Goal: Transaction & Acquisition: Purchase product/service

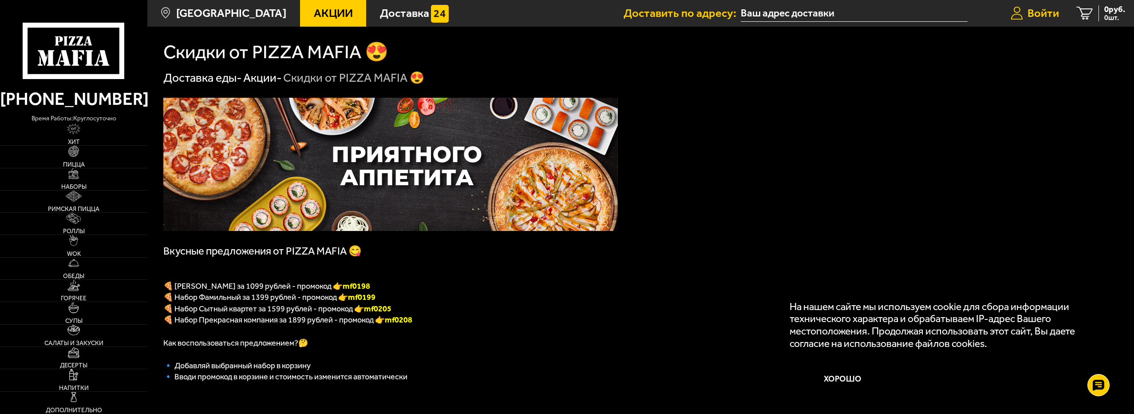
click at [1039, 11] on span "Войти" at bounding box center [1043, 14] width 32 height 12
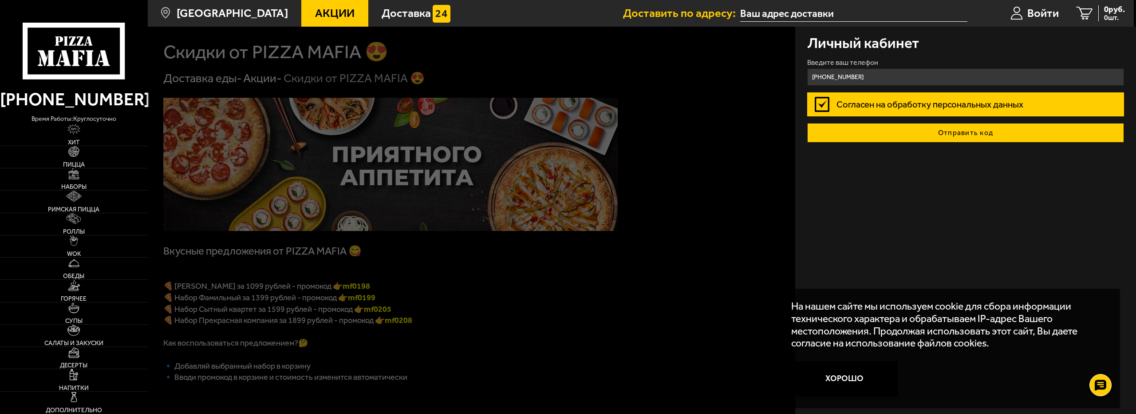
type input "[PHONE_NUMBER]"
click at [942, 136] on button "Отправить код" at bounding box center [965, 133] width 317 height 20
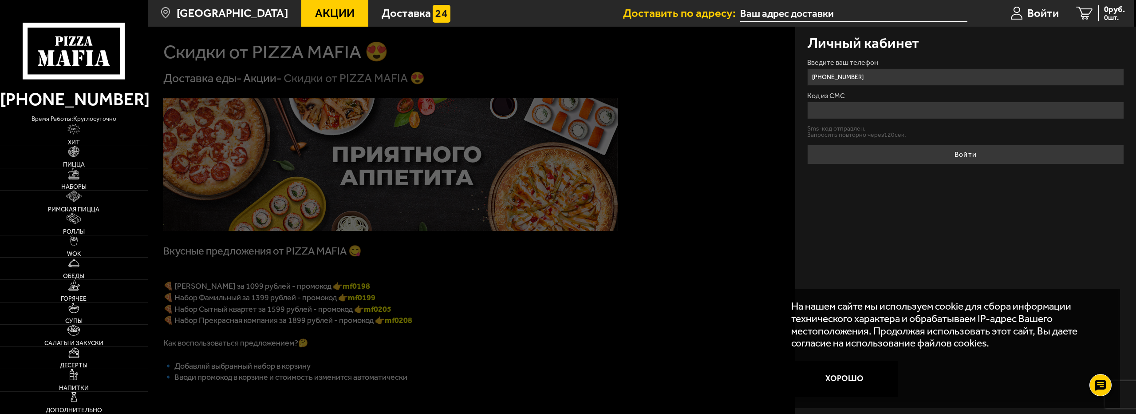
click at [852, 111] on input "Код из СМС" at bounding box center [965, 110] width 317 height 17
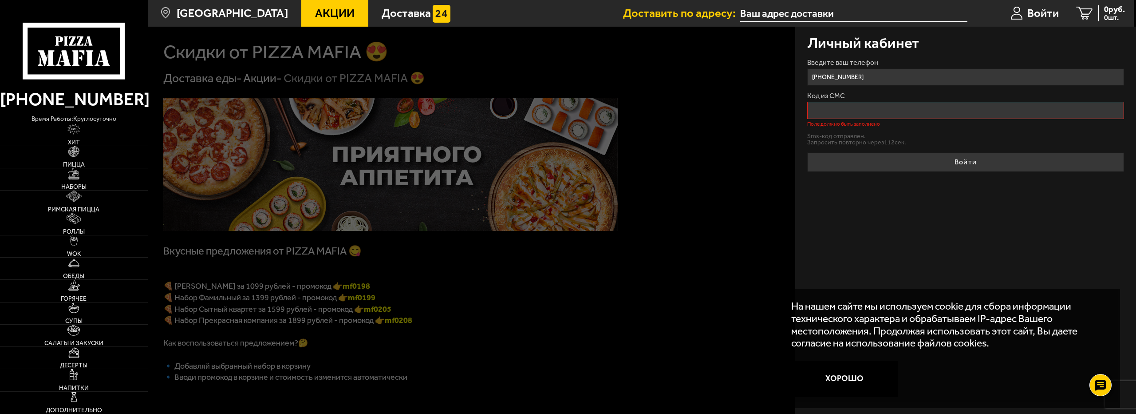
drag, startPoint x: 880, startPoint y: 79, endPoint x: 825, endPoint y: 78, distance: 55.0
click at [825, 78] on input "[PHONE_NUMBER]" at bounding box center [965, 76] width 317 height 17
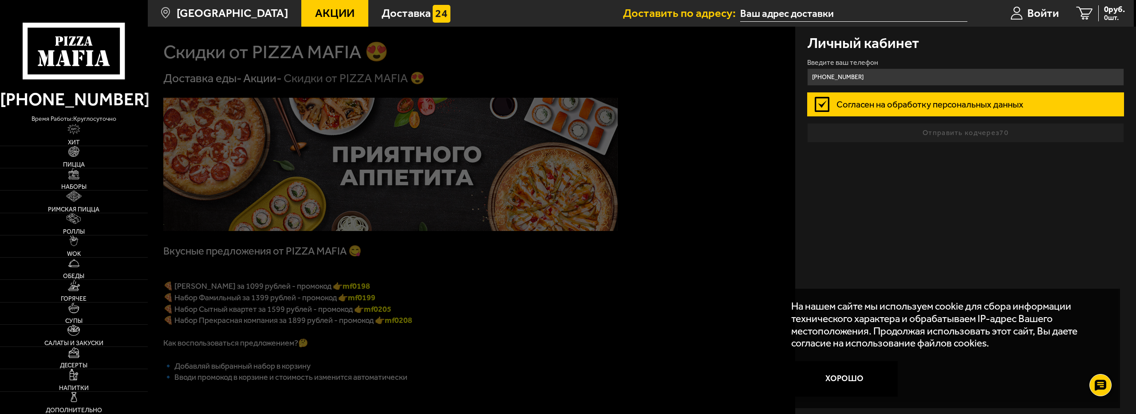
type input "[PHONE_NUMBER]"
click at [943, 131] on form "Введите ваш телефон [PHONE_NUMBER] Согласен на обработку персональных данных От…" at bounding box center [965, 100] width 317 height 83
click at [1037, 12] on span "Войти" at bounding box center [1043, 14] width 32 height 12
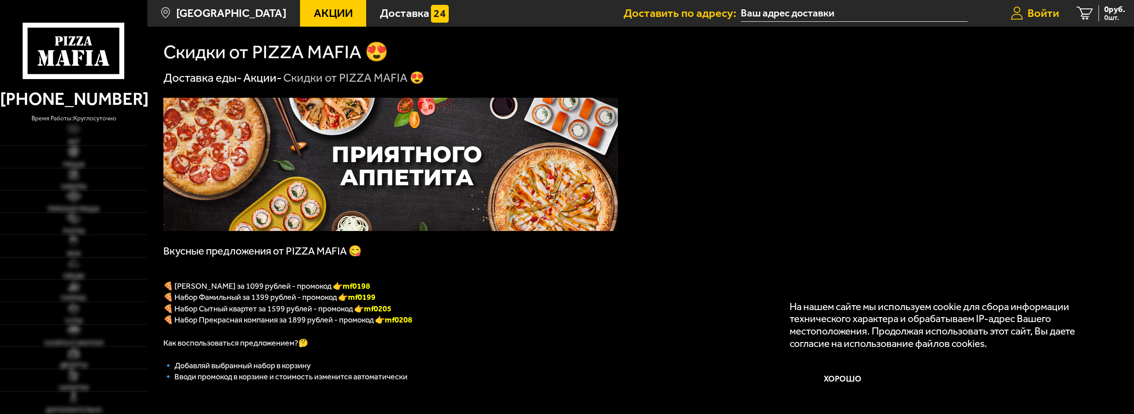
click at [1042, 22] on link "Войти" at bounding box center [1035, 13] width 66 height 27
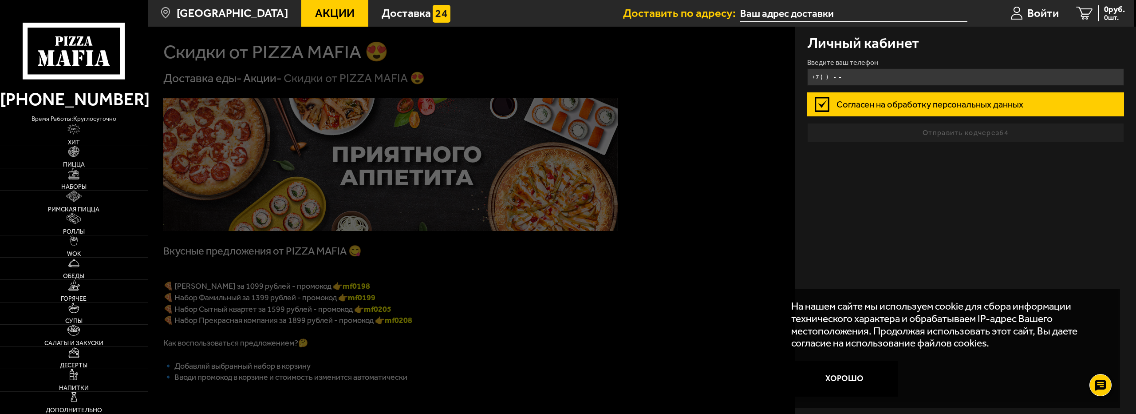
click at [935, 79] on input "+7 ( ) - -" at bounding box center [965, 76] width 317 height 17
drag, startPoint x: 907, startPoint y: 76, endPoint x: 628, endPoint y: 67, distance: 278.4
click at [631, 67] on main "Санкт-Петербург Все Акции Доставка Личный кабинет Акции Доставка Доставить по а…" at bounding box center [640, 419] width 987 height 838
type input "[PHONE_NUMBER]"
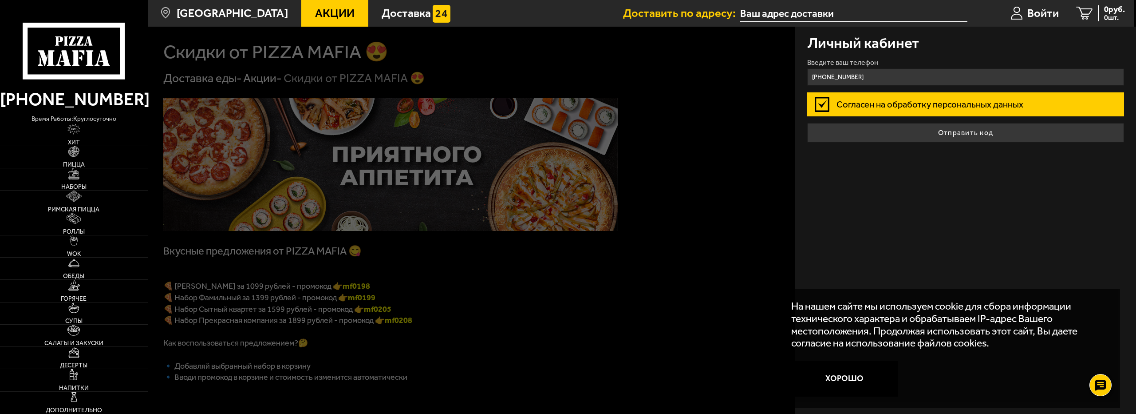
click at [979, 132] on button "Отправить код" at bounding box center [965, 133] width 317 height 20
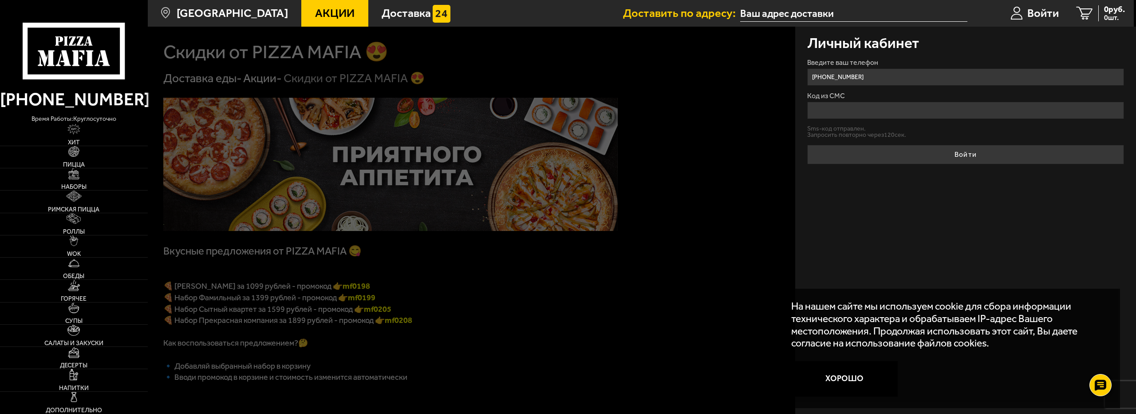
click at [929, 110] on input "Код из СМС" at bounding box center [965, 110] width 317 height 17
type input "314953"
click at [807, 145] on button "Войти" at bounding box center [965, 155] width 317 height 20
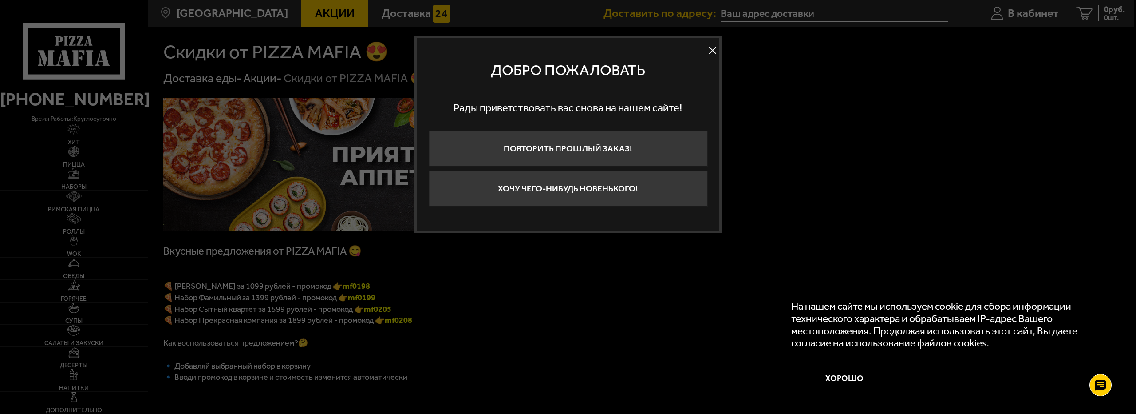
click at [563, 195] on button "Хочу чего-нибудь новенького!" at bounding box center [568, 189] width 279 height 36
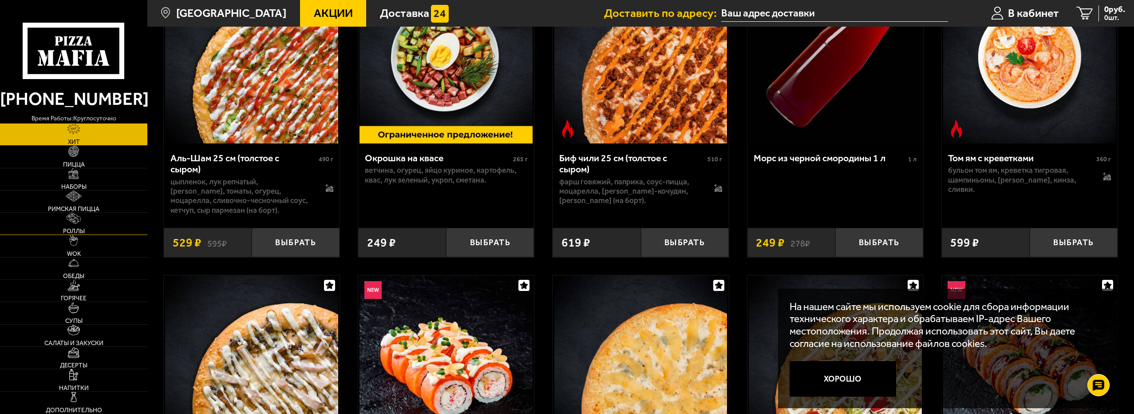
scroll to position [133, 0]
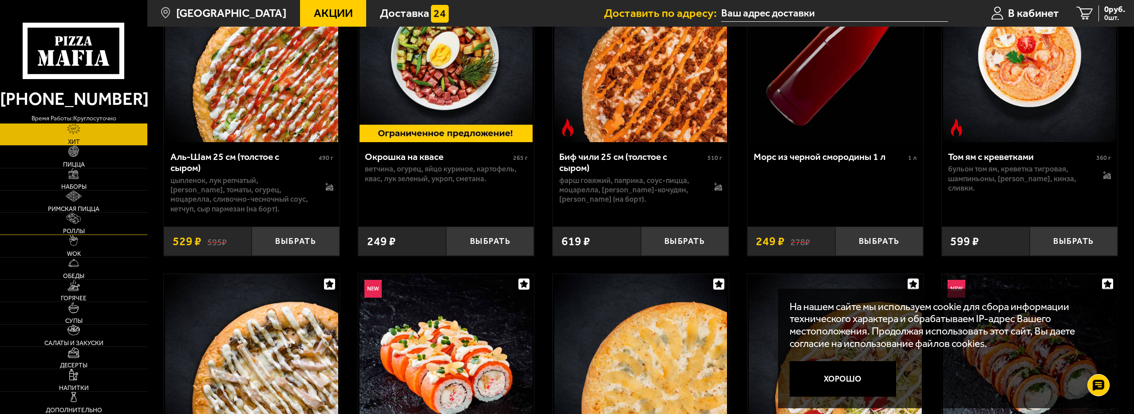
click at [84, 223] on link "Роллы" at bounding box center [73, 224] width 147 height 22
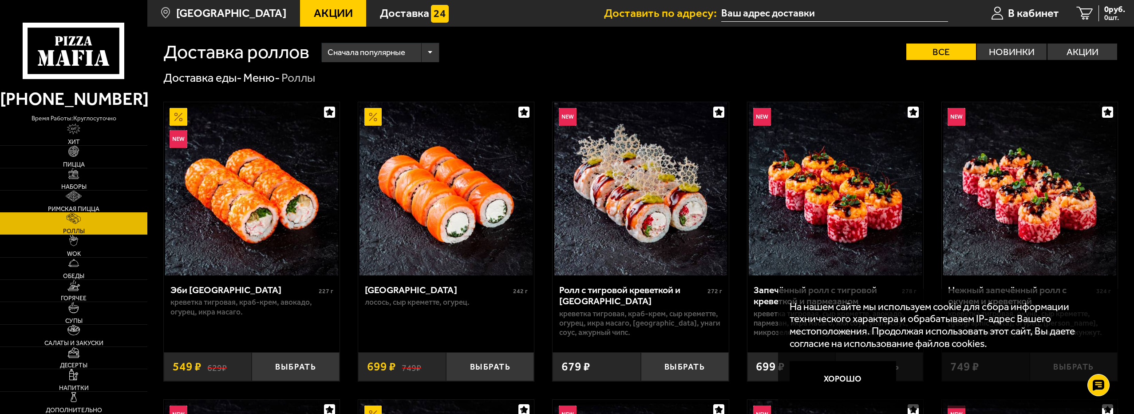
click at [78, 195] on img at bounding box center [74, 195] width 16 height 11
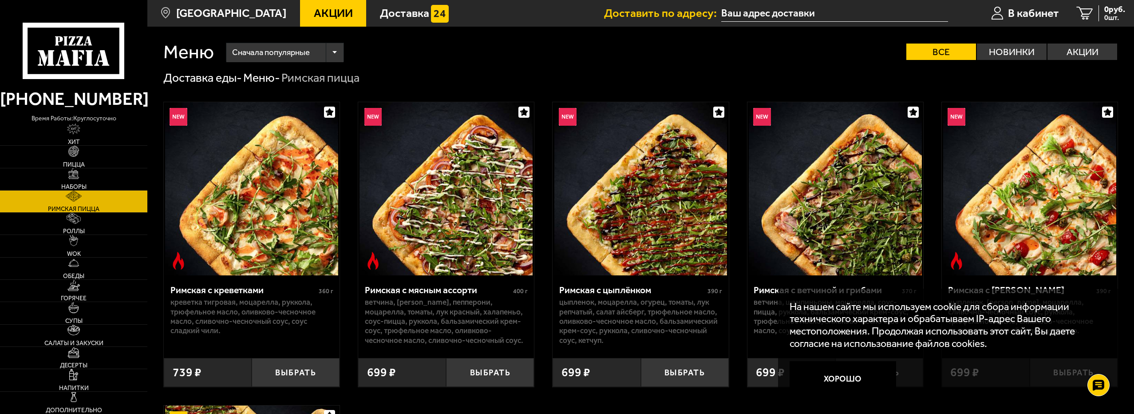
click at [1064, 331] on p "На нашем сайте мы используем cookie для сбора информации технического характера…" at bounding box center [944, 324] width 311 height 49
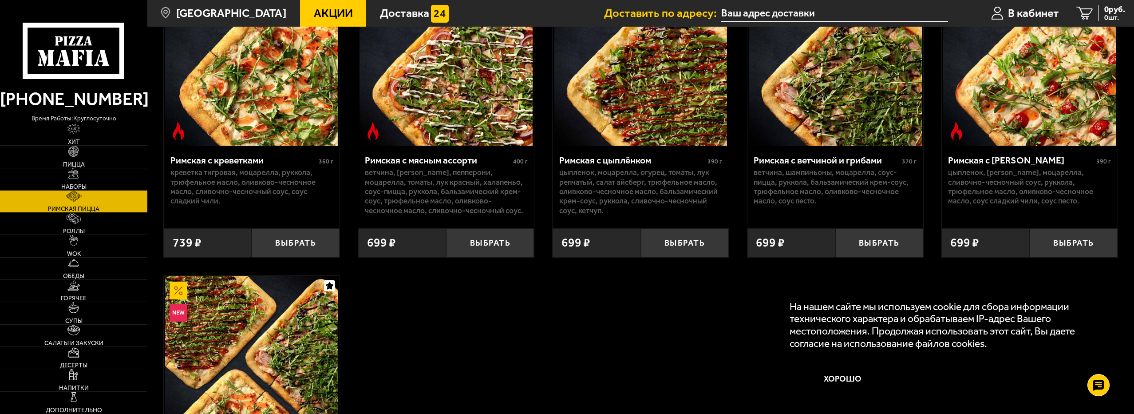
scroll to position [133, 0]
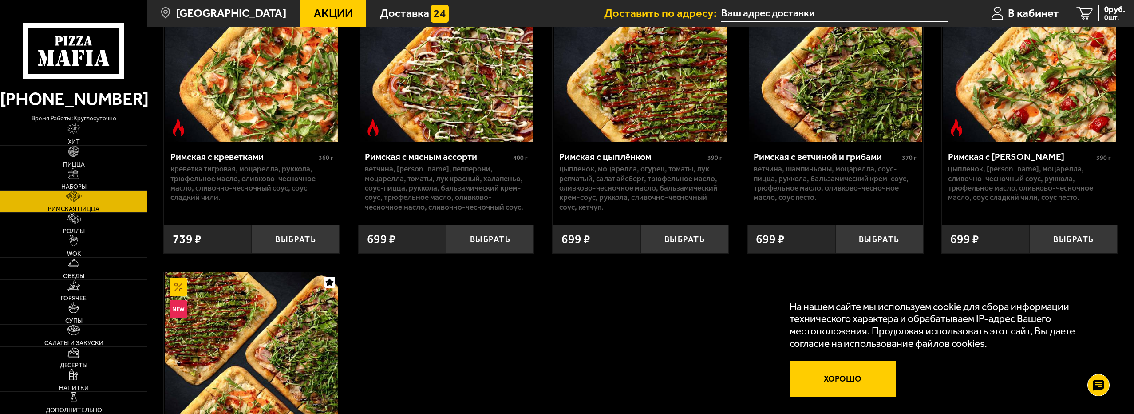
click at [866, 374] on button "Хорошо" at bounding box center [842, 379] width 107 height 36
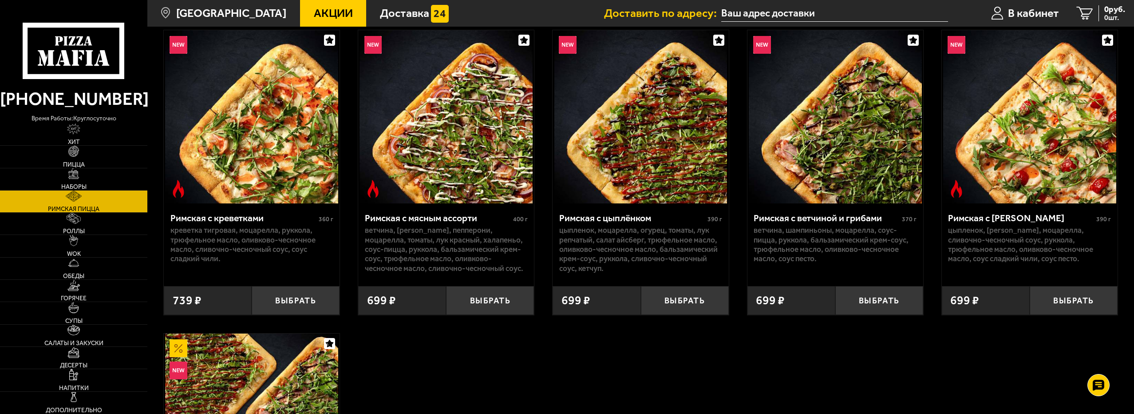
scroll to position [0, 0]
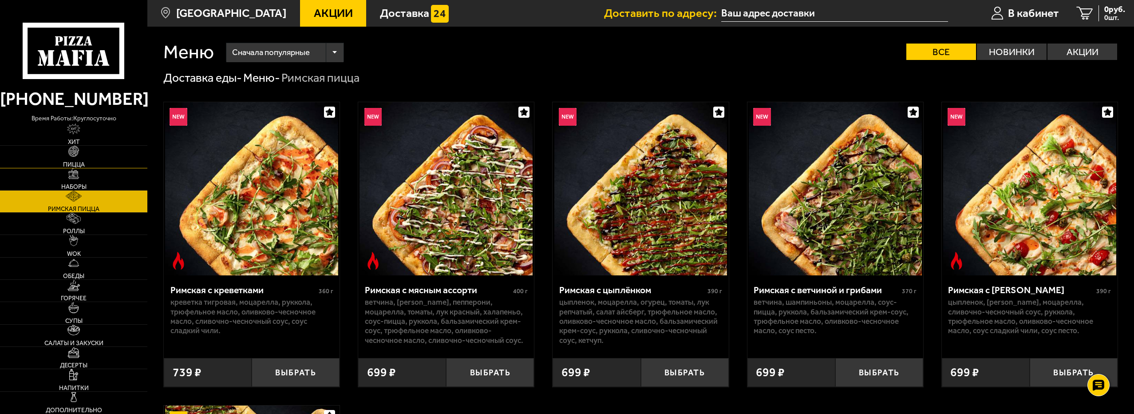
click at [85, 154] on link "Пицца" at bounding box center [73, 157] width 147 height 22
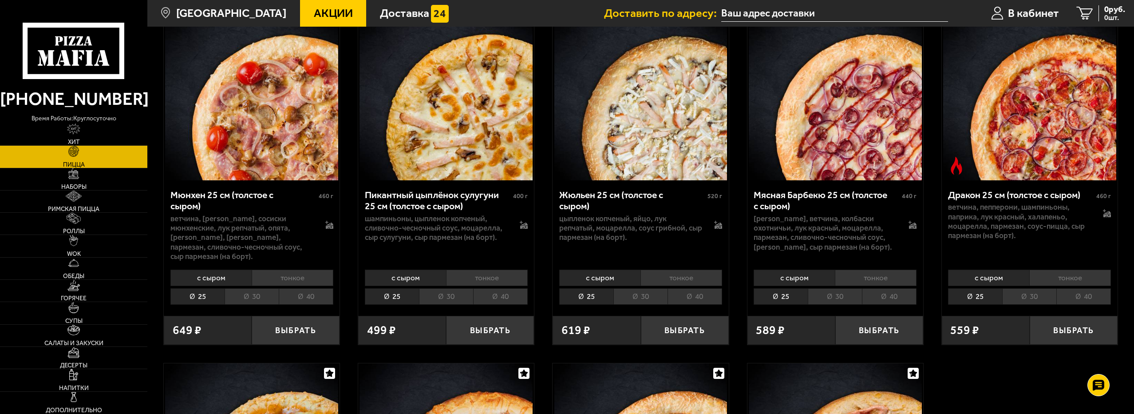
scroll to position [1509, 0]
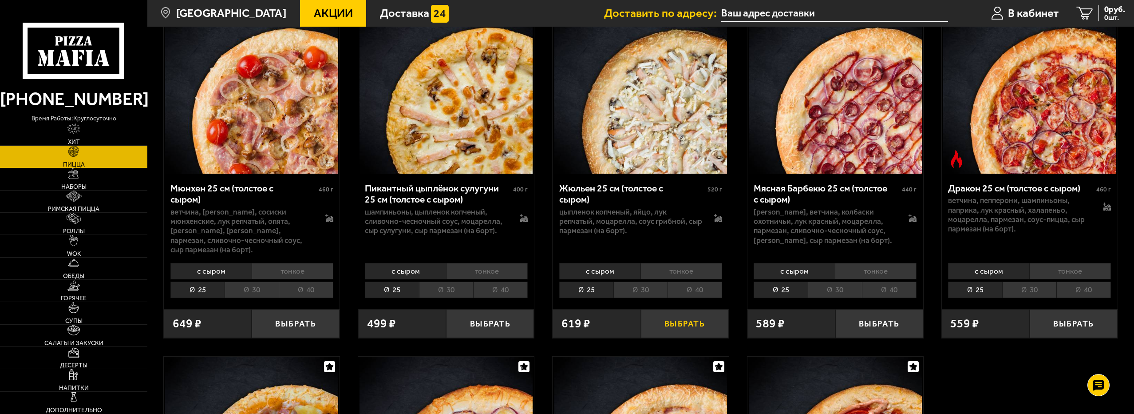
click at [680, 321] on button "Выбрать" at bounding box center [685, 323] width 88 height 29
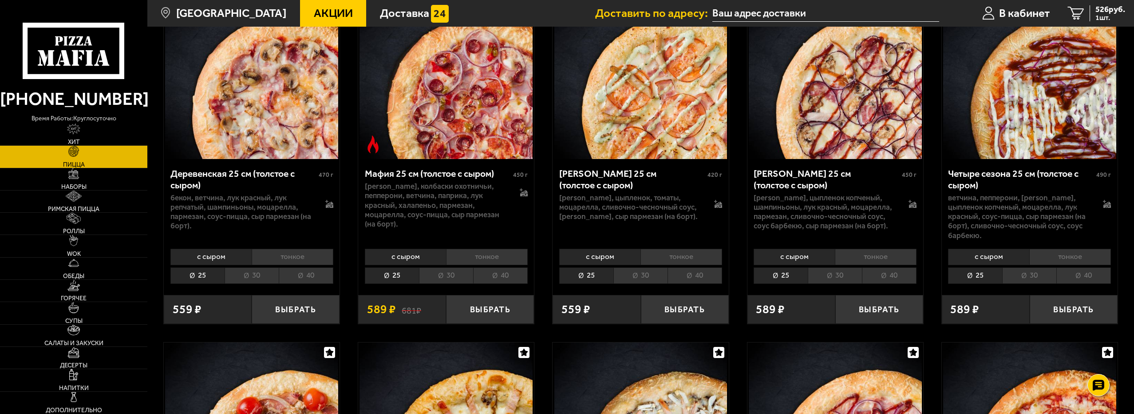
scroll to position [1109, 0]
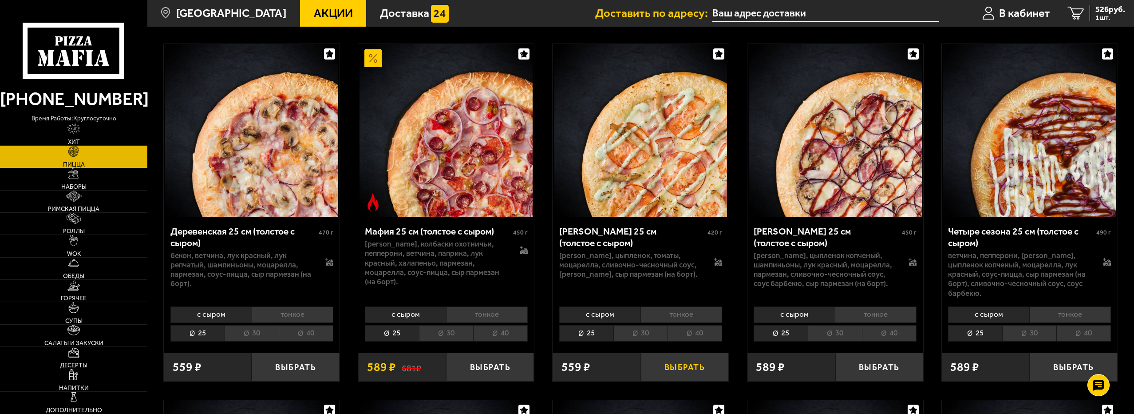
click at [687, 367] on button "Выбрать" at bounding box center [685, 366] width 88 height 29
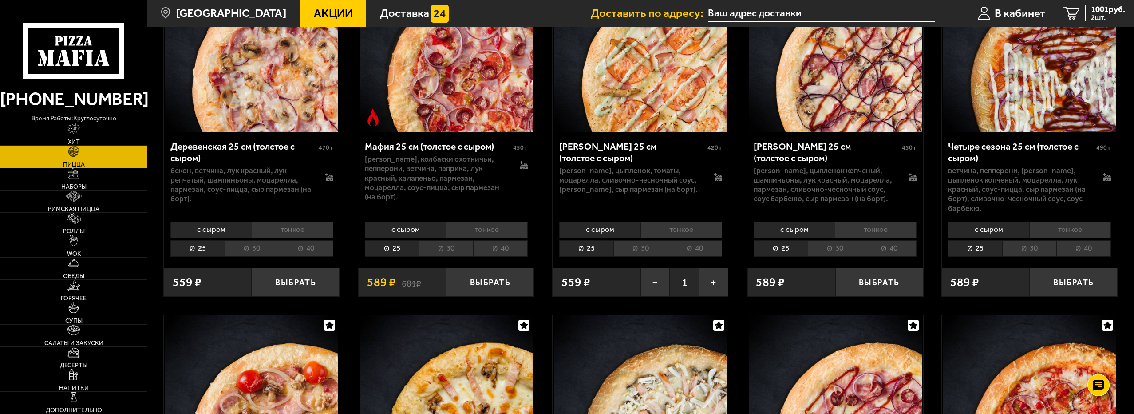
scroll to position [1198, 0]
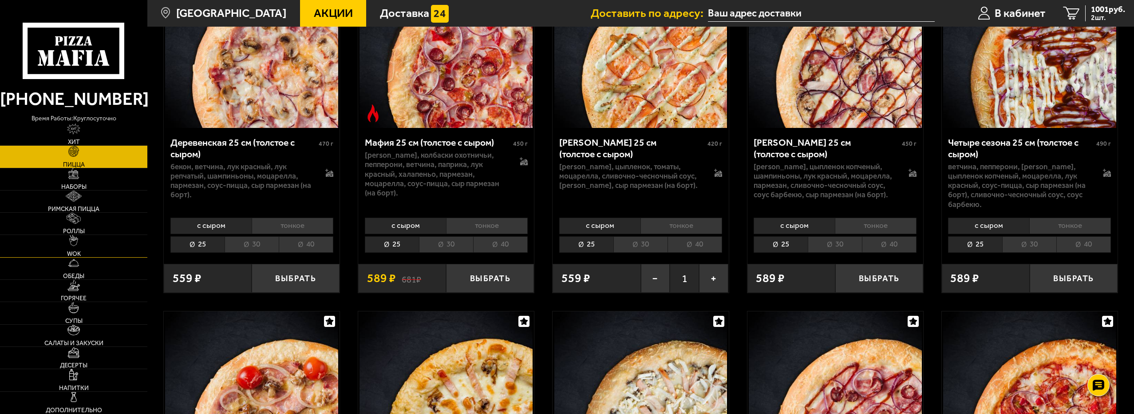
click at [85, 245] on link "WOK" at bounding box center [73, 246] width 147 height 22
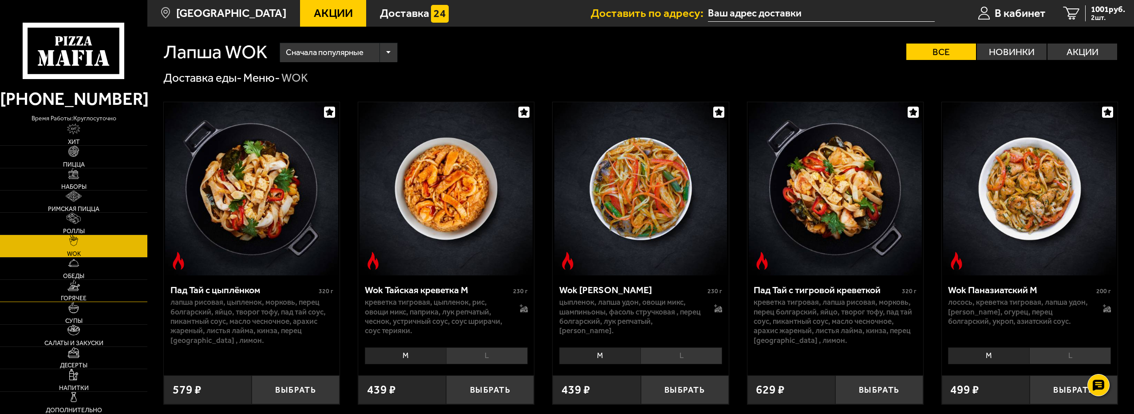
click at [86, 288] on link "Горячее" at bounding box center [73, 291] width 147 height 22
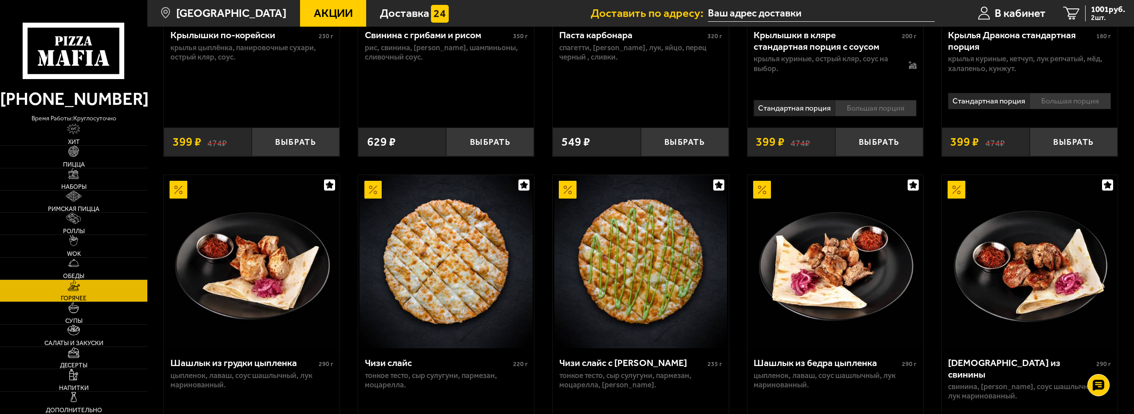
scroll to position [577, 0]
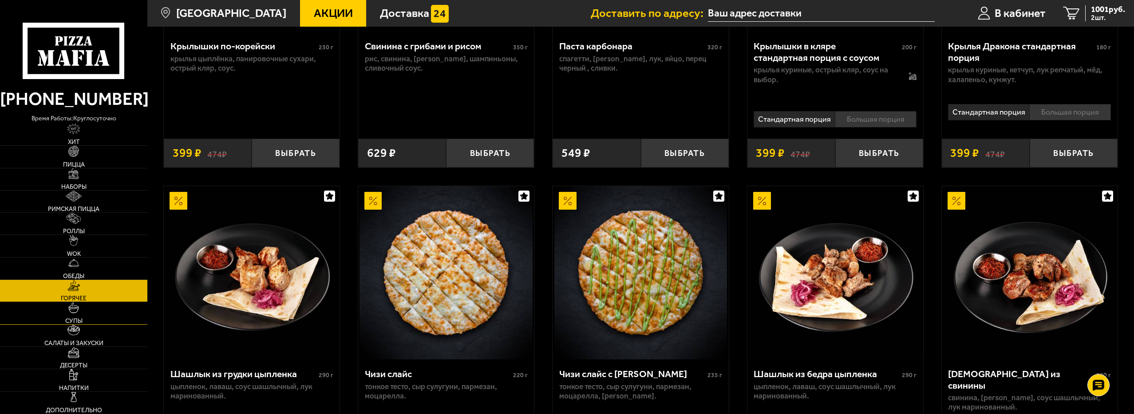
click at [82, 320] on span "Супы" at bounding box center [73, 321] width 17 height 6
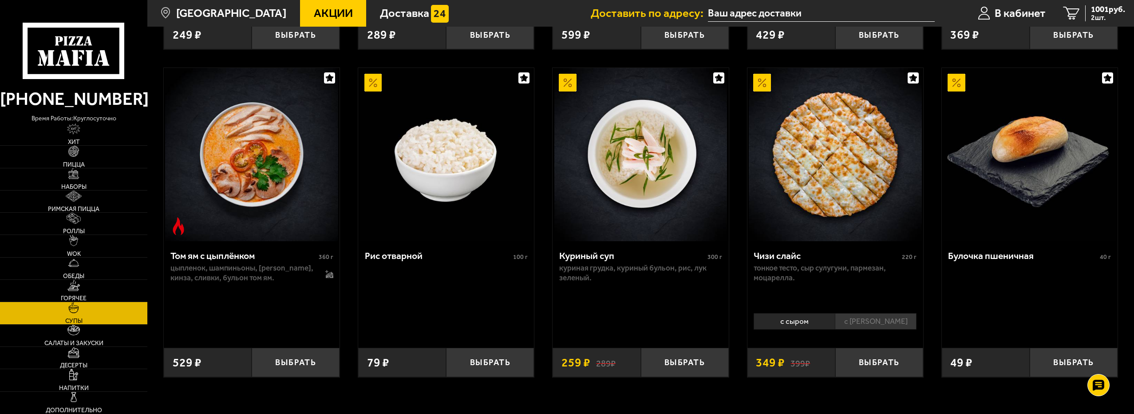
scroll to position [399, 0]
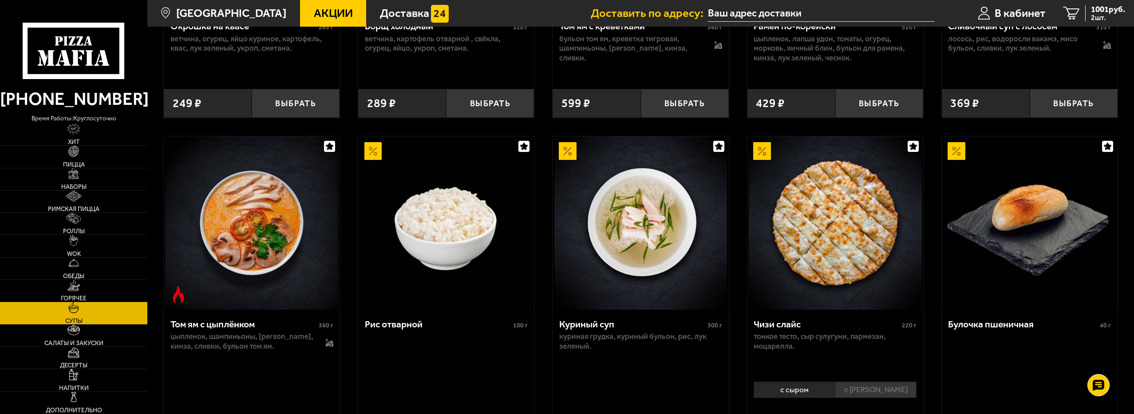
click at [444, 228] on img at bounding box center [445, 222] width 173 height 173
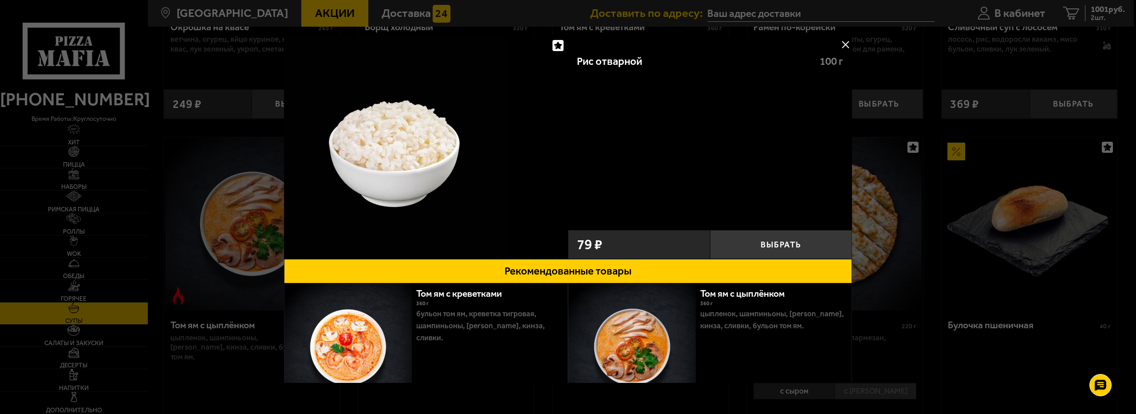
click at [842, 47] on button at bounding box center [845, 44] width 13 height 13
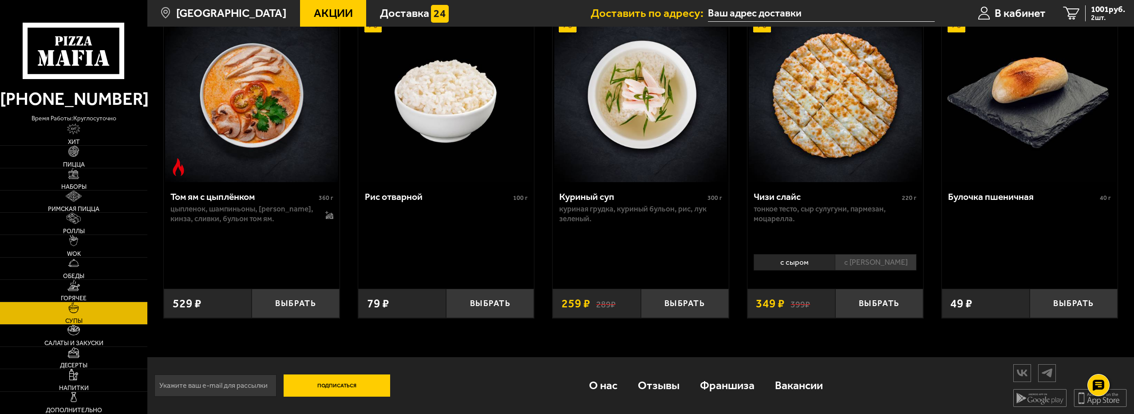
scroll to position [528, 0]
click at [85, 335] on link "Салаты и закуски" at bounding box center [73, 335] width 147 height 22
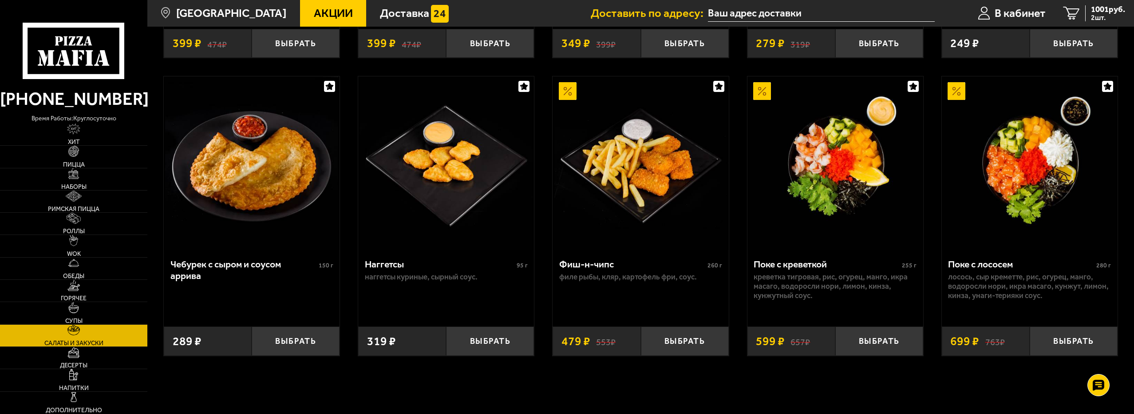
scroll to position [666, 0]
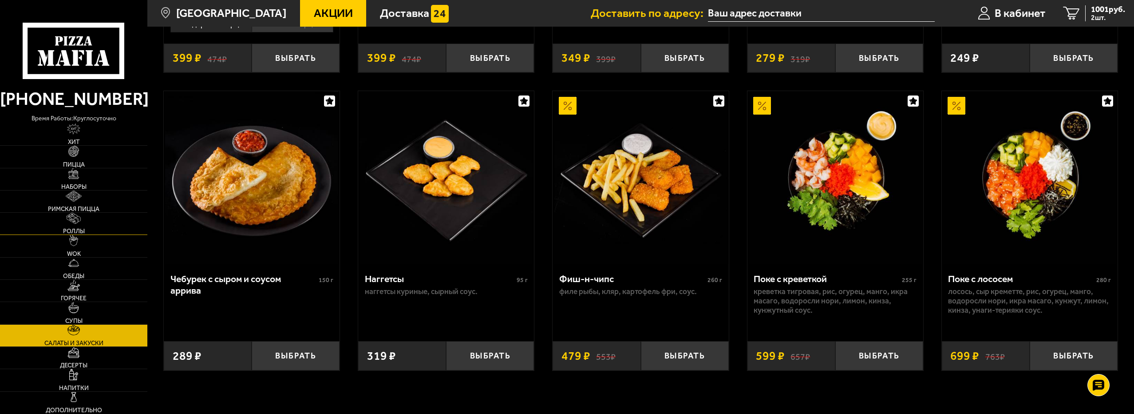
click at [65, 217] on link "Роллы" at bounding box center [73, 224] width 147 height 22
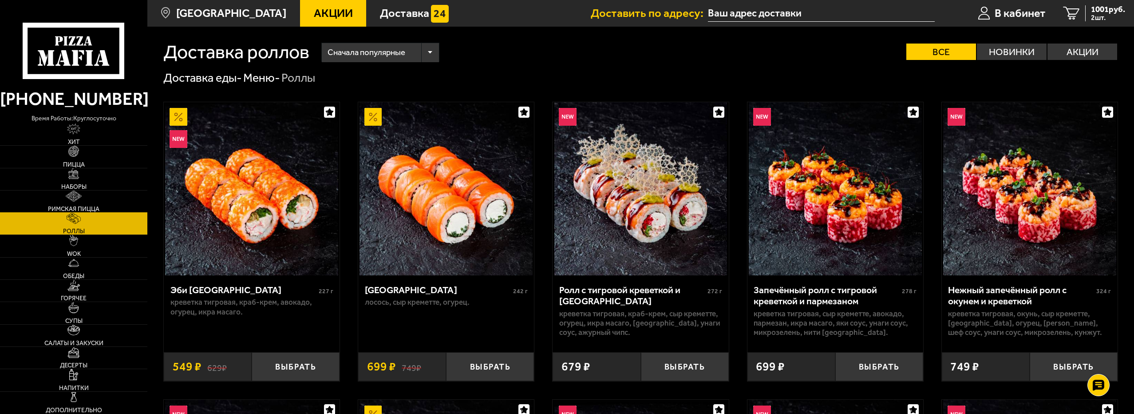
click at [83, 199] on link "Римская пицца" at bounding box center [73, 201] width 147 height 22
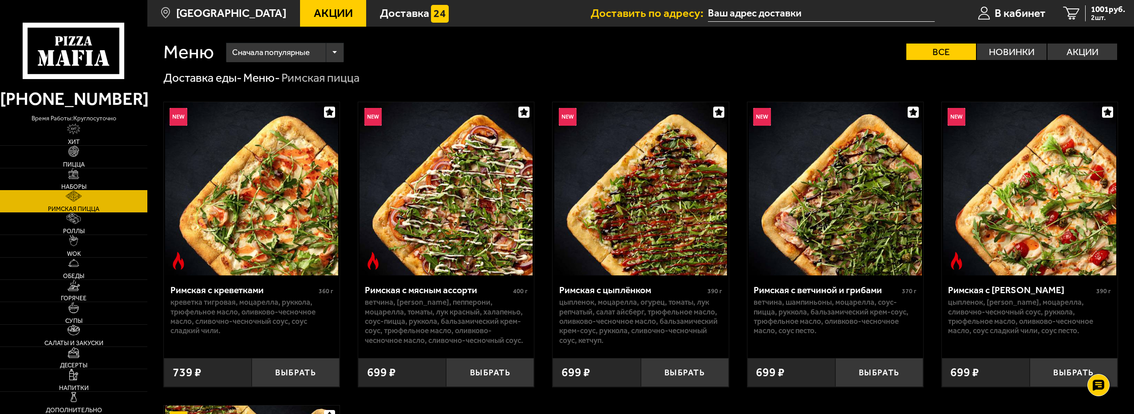
click at [78, 179] on link "Наборы" at bounding box center [73, 179] width 147 height 22
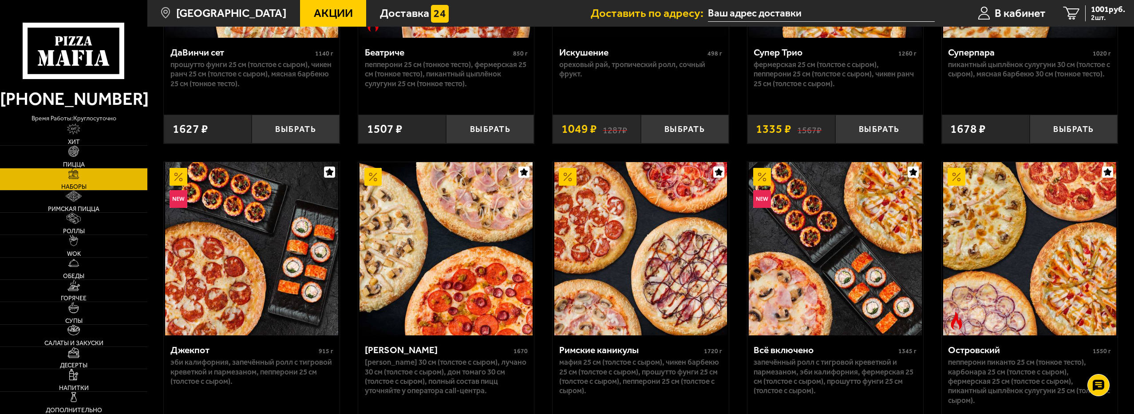
scroll to position [843, 0]
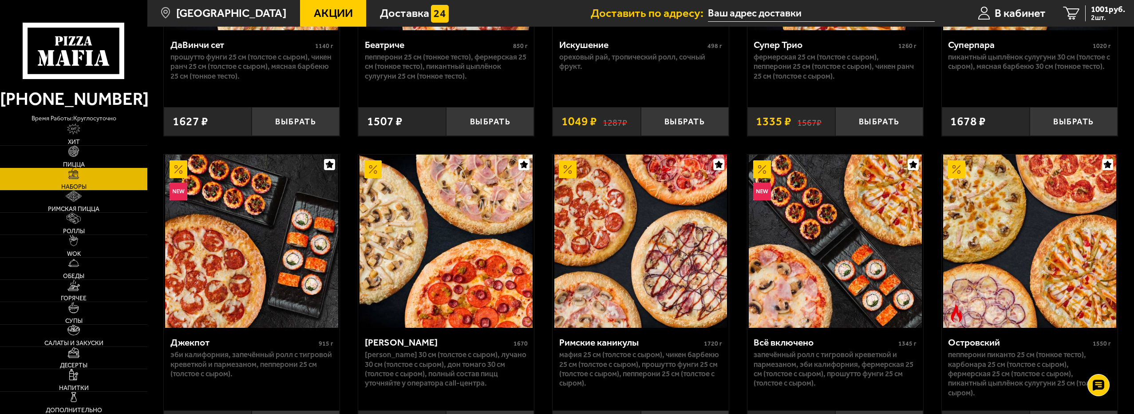
click at [72, 147] on img at bounding box center [73, 151] width 11 height 11
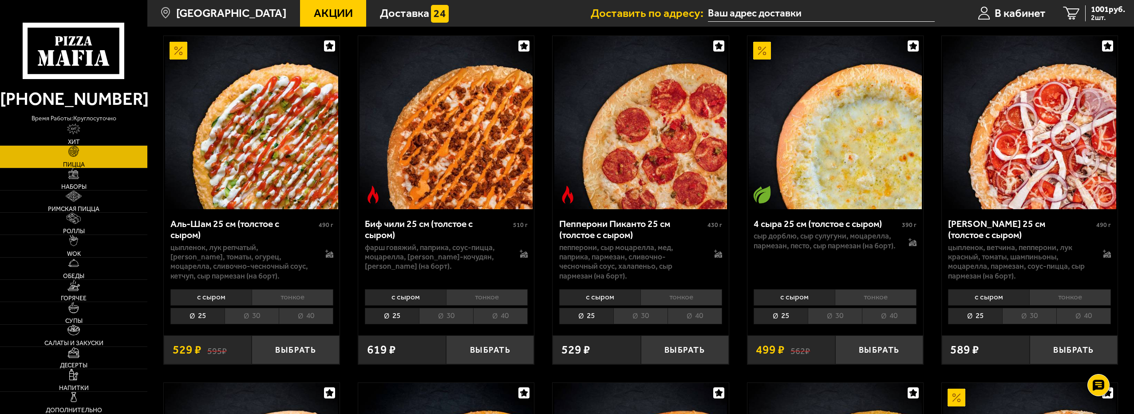
scroll to position [44, 0]
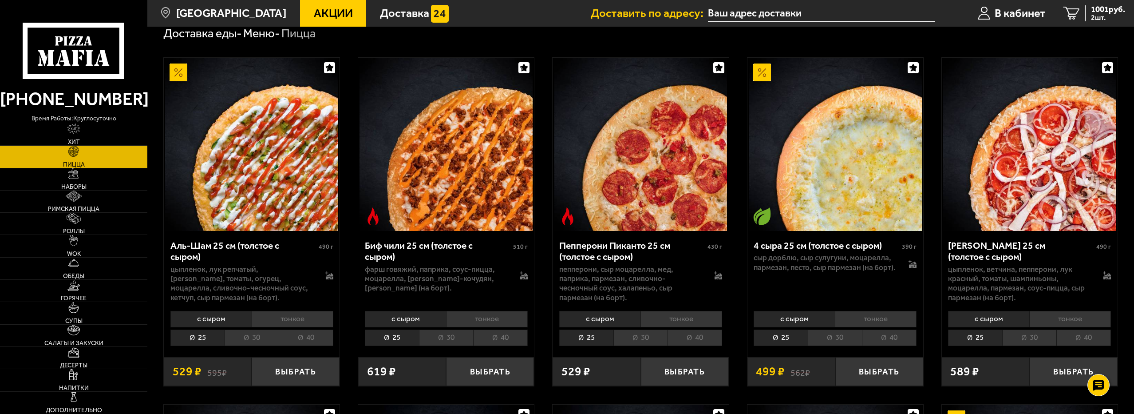
click at [466, 187] on img at bounding box center [445, 144] width 173 height 173
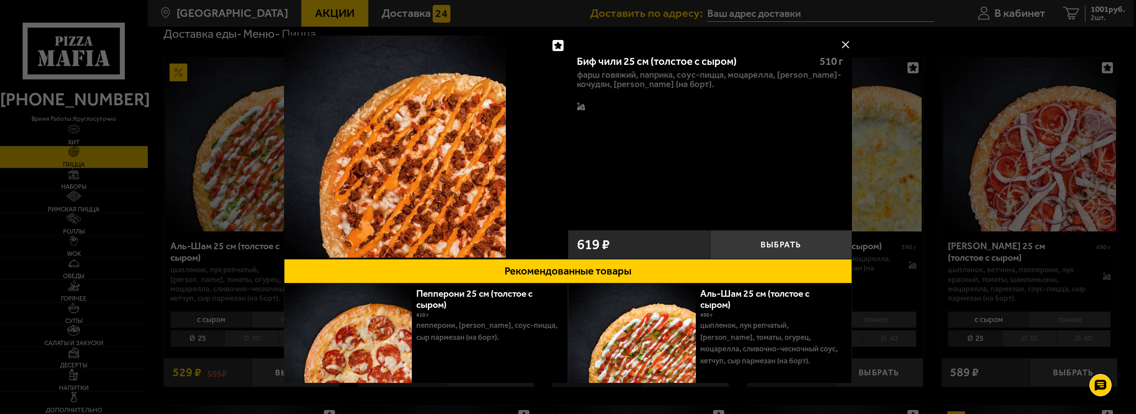
click at [841, 44] on button at bounding box center [845, 44] width 13 height 13
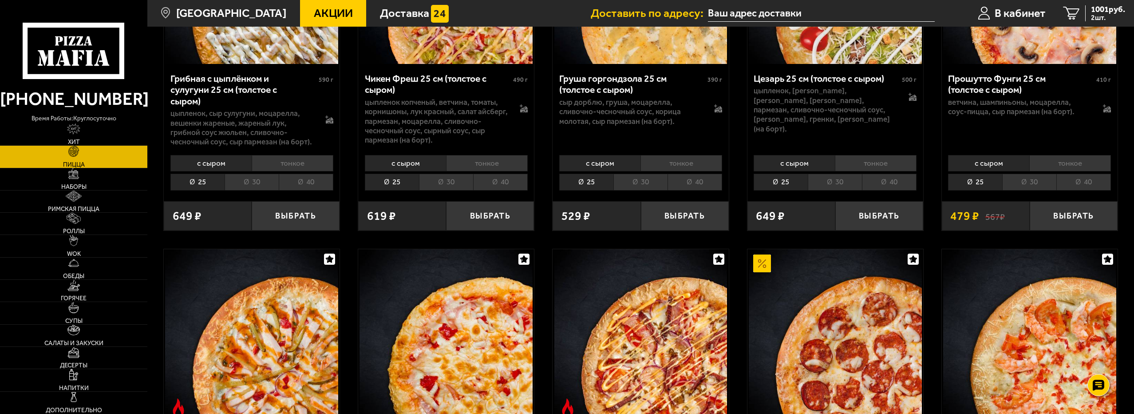
scroll to position [533, 0]
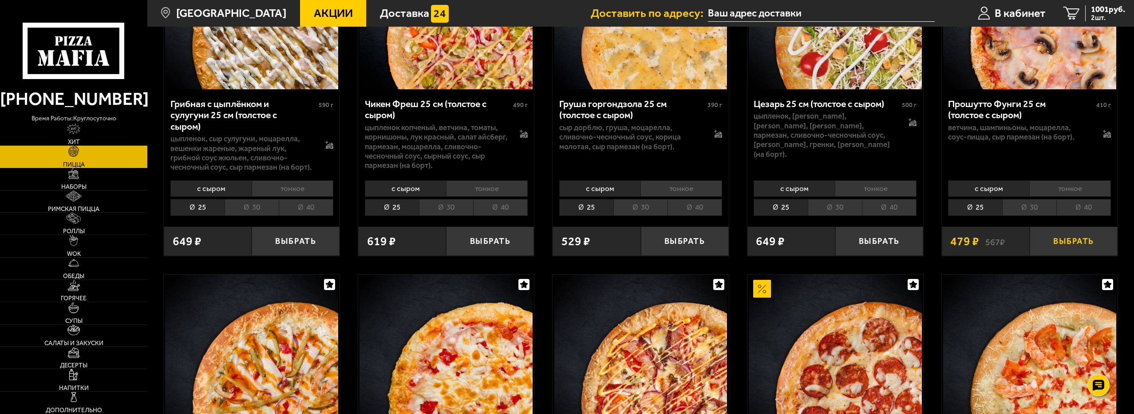
click at [1088, 237] on button "Выбрать" at bounding box center [1074, 240] width 88 height 29
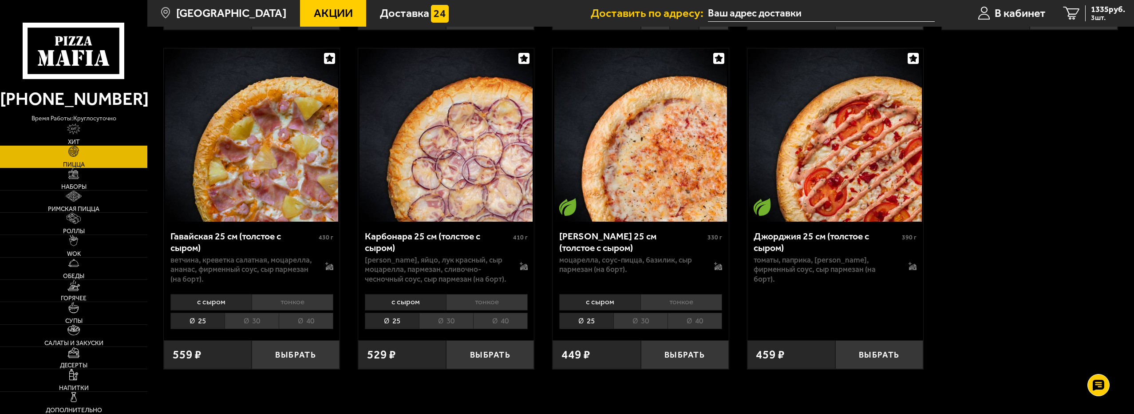
scroll to position [1820, 0]
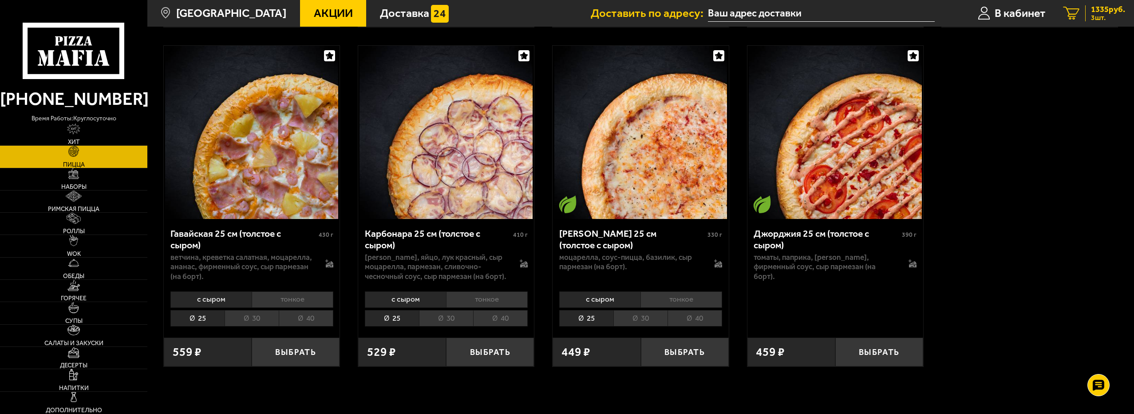
click at [1101, 15] on span "3 шт." at bounding box center [1108, 17] width 34 height 7
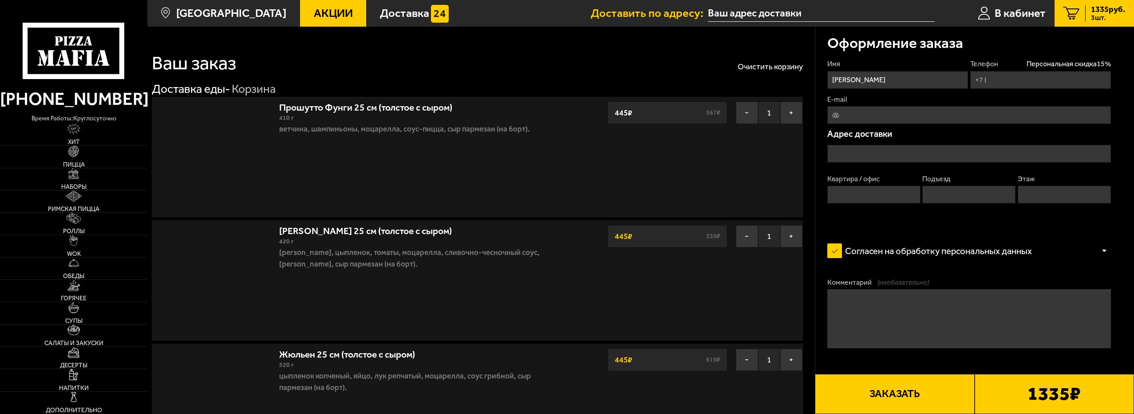
type input "[PHONE_NUMBER]"
type input "Россия, Санкт-Петербург, Колпино, бульвар Трудящихся, 11/17"
type input "39"
type input "1"
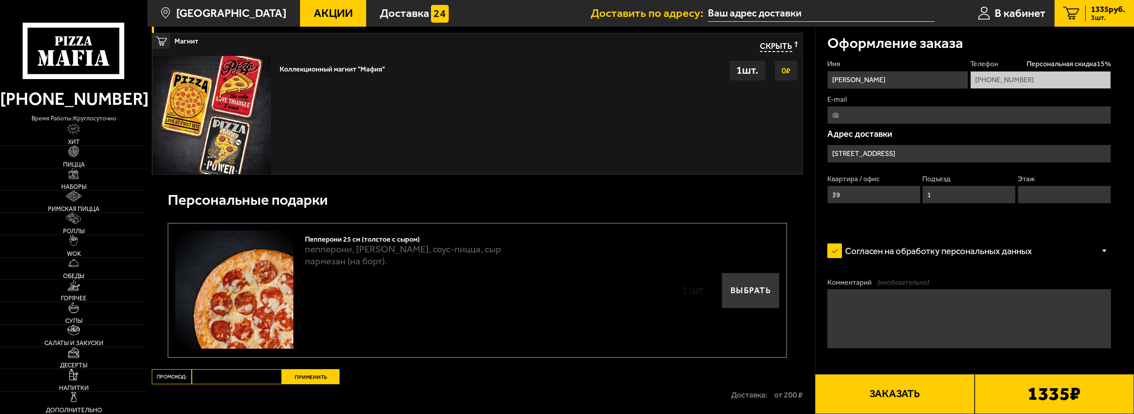
scroll to position [666, 0]
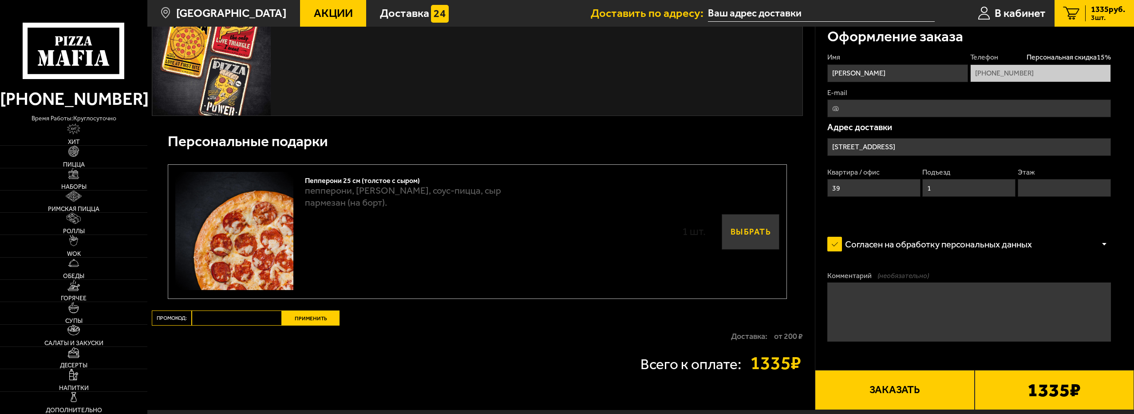
click at [745, 232] on button "Выбрать" at bounding box center [751, 232] width 58 height 36
type input "Россия, Санкт-Петербург, Колпино, бульвар Трудящихся, 11/17"
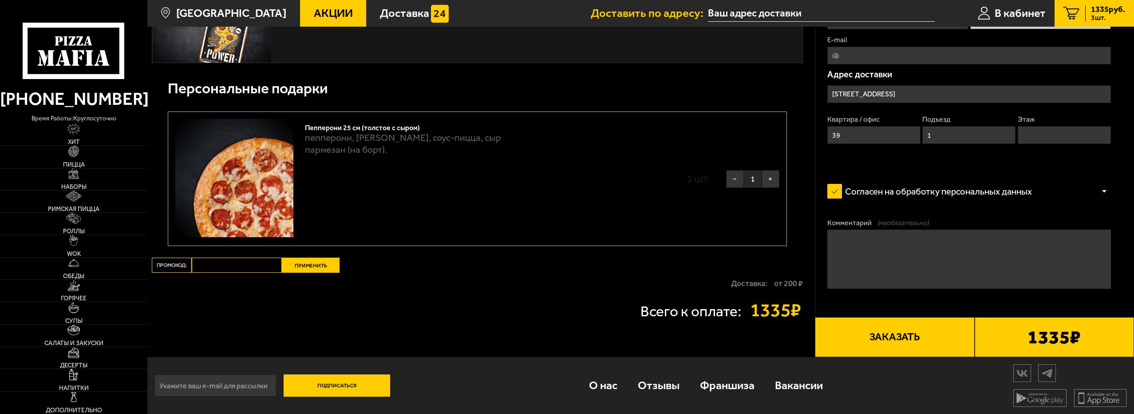
scroll to position [720, 0]
click at [906, 337] on button "Заказать" at bounding box center [894, 336] width 159 height 40
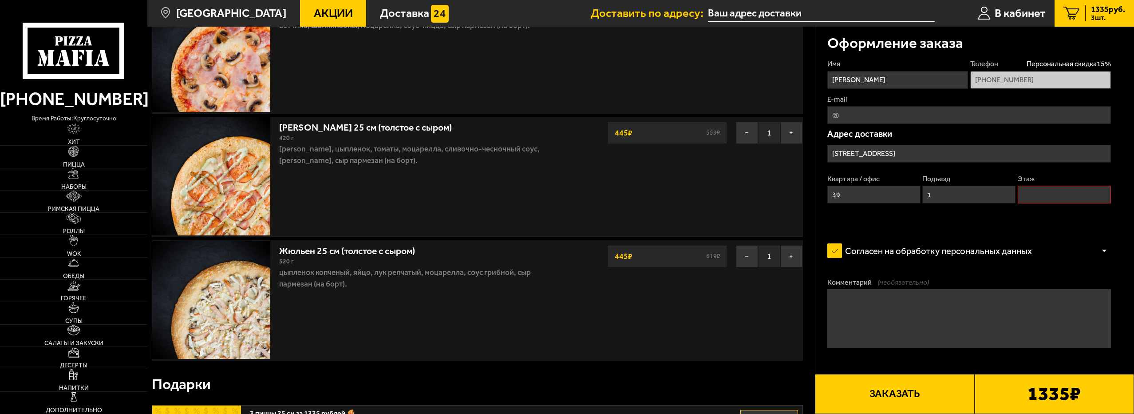
scroll to position [75, 0]
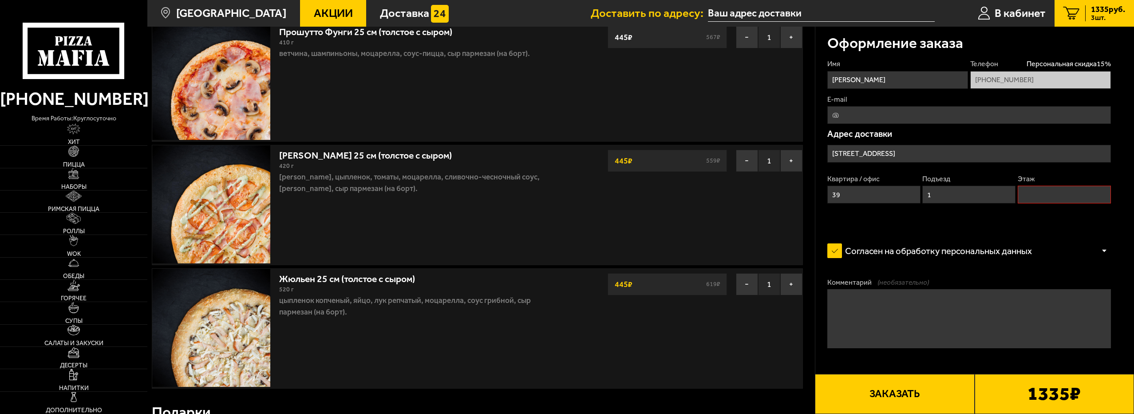
click at [1042, 198] on input "Этаж" at bounding box center [1064, 195] width 93 height 18
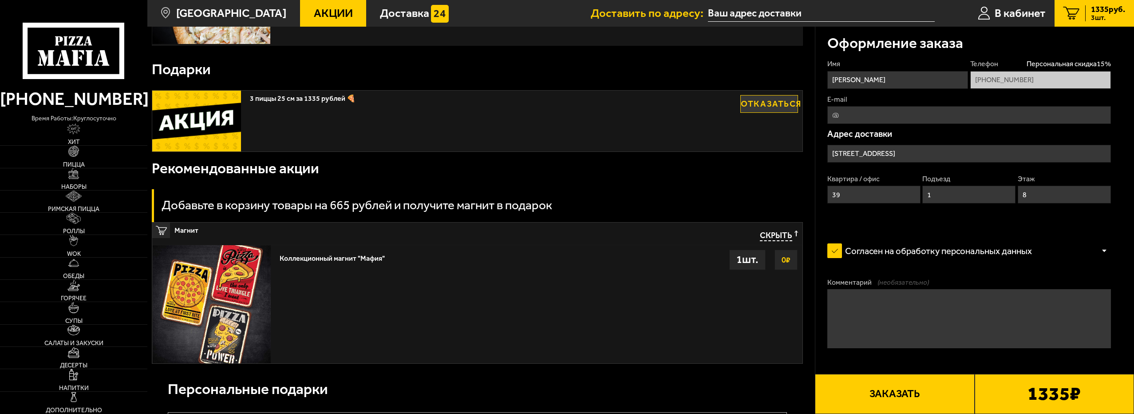
scroll to position [430, 0]
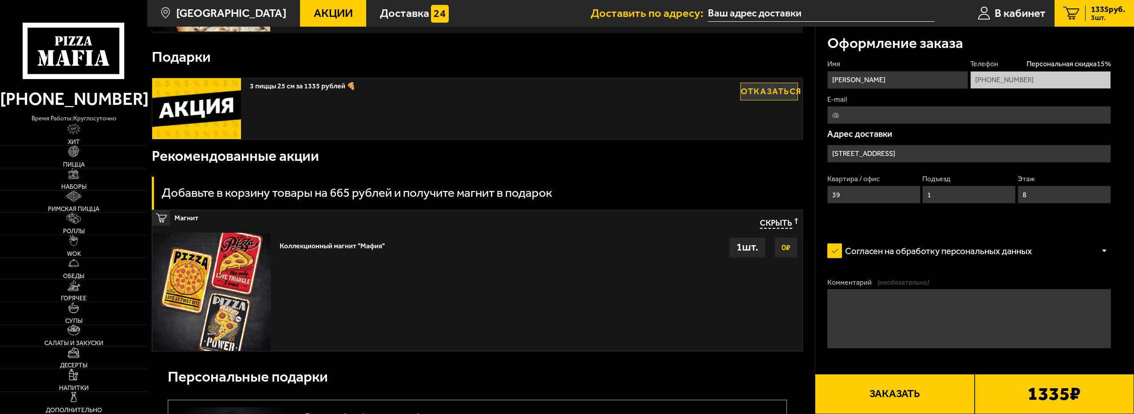
type input "8"
click at [899, 312] on textarea "Комментарий (необязательно)" at bounding box center [969, 318] width 284 height 59
type textarea "Подъезд со стороны детского сада"
click at [949, 393] on button "Заказать" at bounding box center [894, 394] width 159 height 40
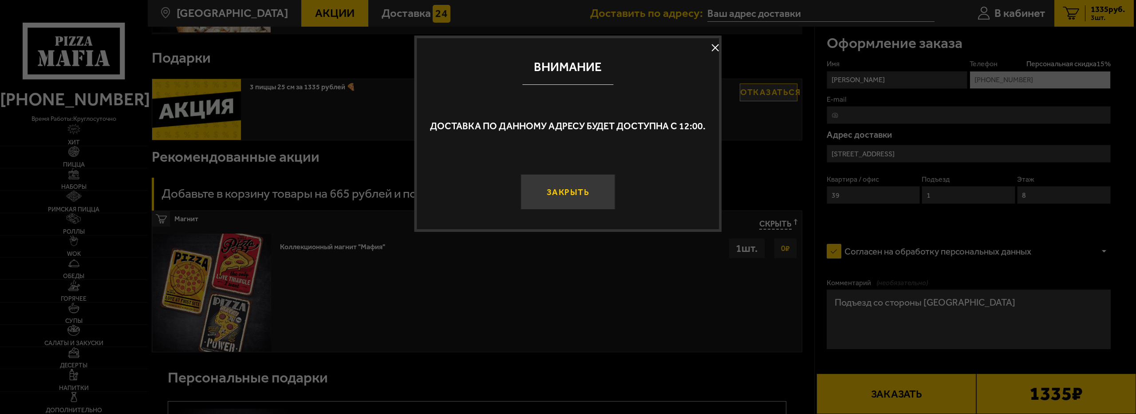
click at [590, 194] on button "Закрыть" at bounding box center [568, 192] width 95 height 36
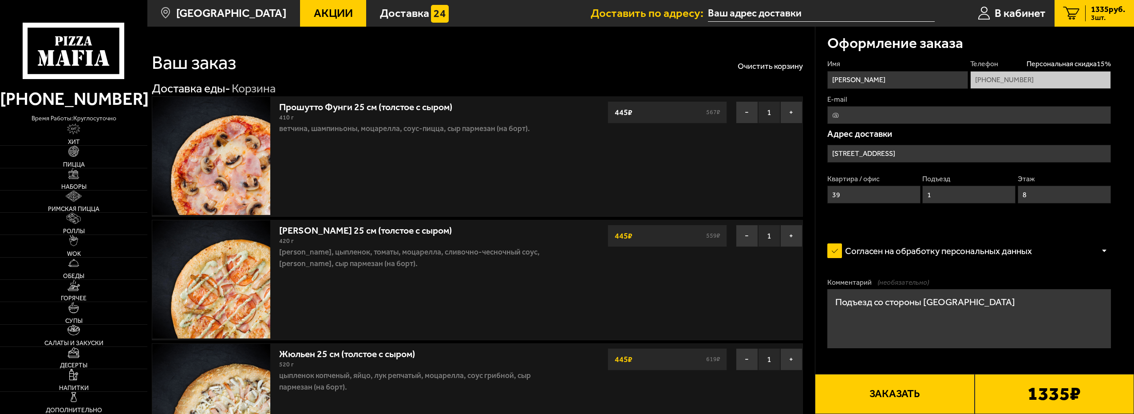
scroll to position [0, 0]
click at [750, 17] on input "text" at bounding box center [821, 13] width 227 height 16
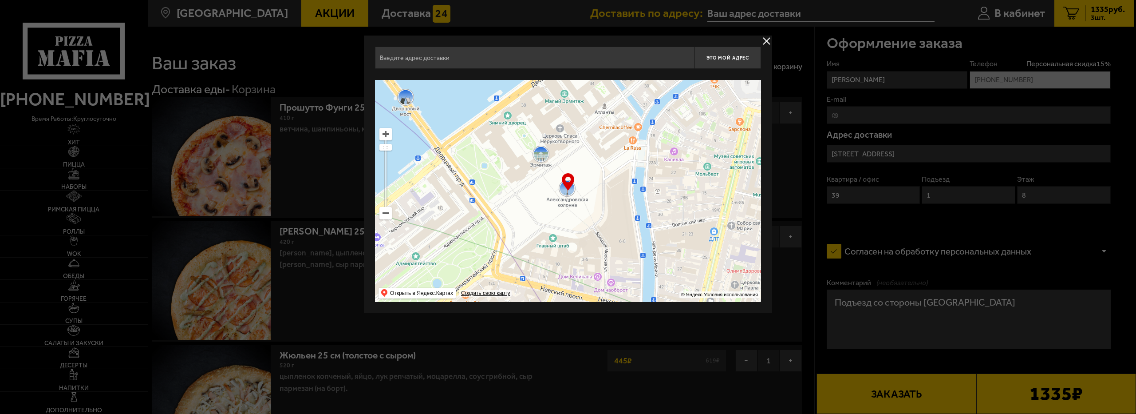
click at [568, 58] on input "text" at bounding box center [535, 58] width 320 height 22
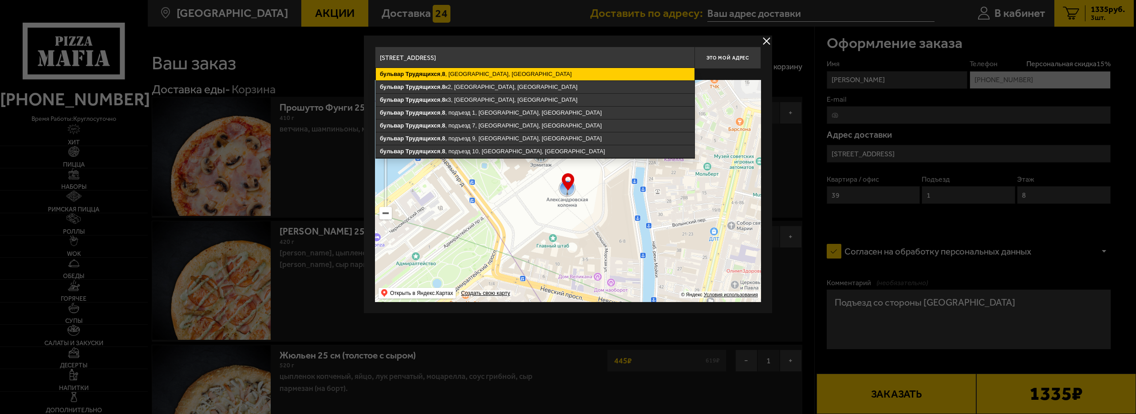
click at [548, 75] on ymaps "бульвар Трудящихся , 8 , Колпино, Санкт-Петербург" at bounding box center [535, 74] width 319 height 12
type input "Санкт-Петербург, Колпино, бульвар Трудящихся, 8"
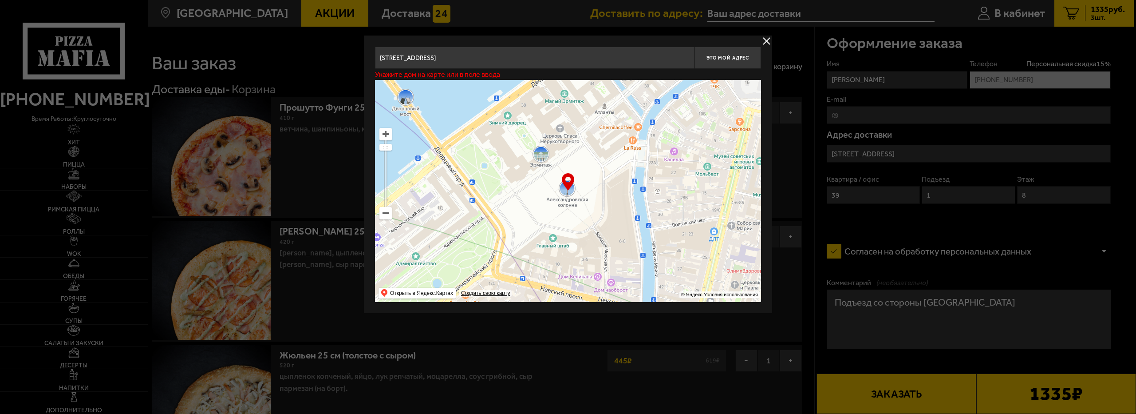
type input "Колпино, бульвар Трудящихся, 8"
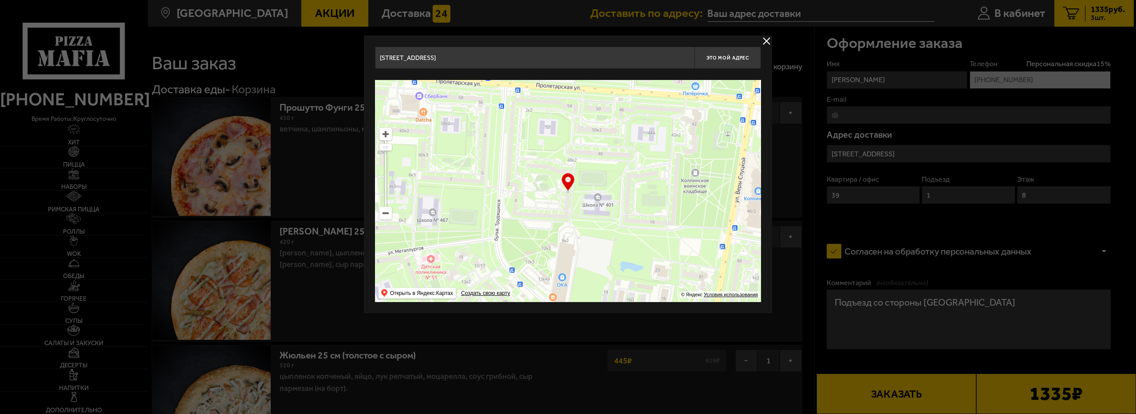
click at [567, 64] on input "Санкт-Петербург, Колпино, бульвар Трудящихся, 8" at bounding box center [535, 58] width 320 height 22
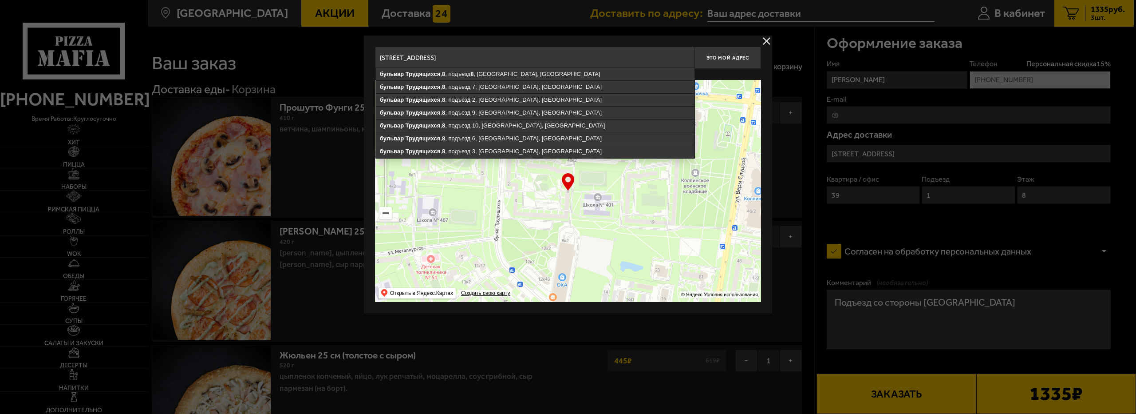
drag, startPoint x: 549, startPoint y: 58, endPoint x: 523, endPoint y: 58, distance: 25.7
click at [523, 58] on input "Санкт-Петербург, Колпино, бульвар Трудящихся, 8, кв 172" at bounding box center [535, 58] width 320 height 22
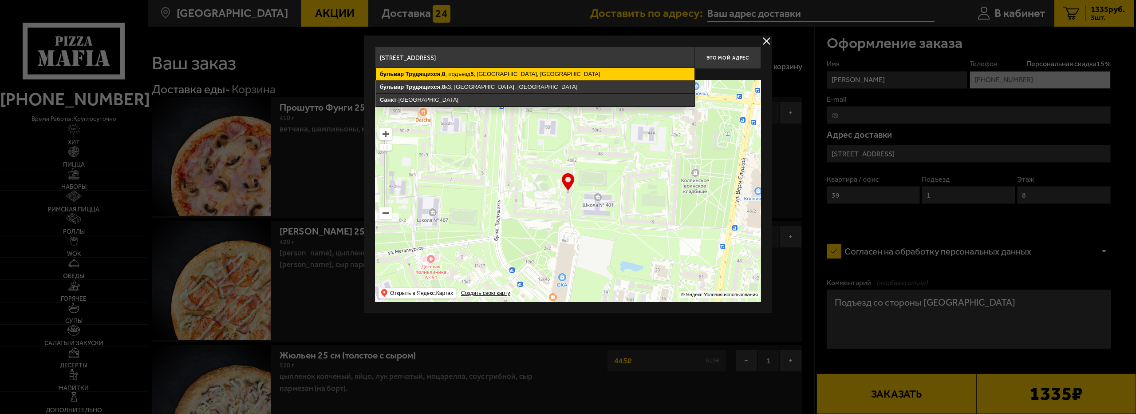
click at [498, 77] on ymaps "бульвар Трудящихся , 8 , подъезд 5 , Колпино, Санкт-Петербург" at bounding box center [535, 74] width 319 height 12
type input "Санкт-Петербург, Колпино, бульвар Трудящихся, 8, подъезд 5"
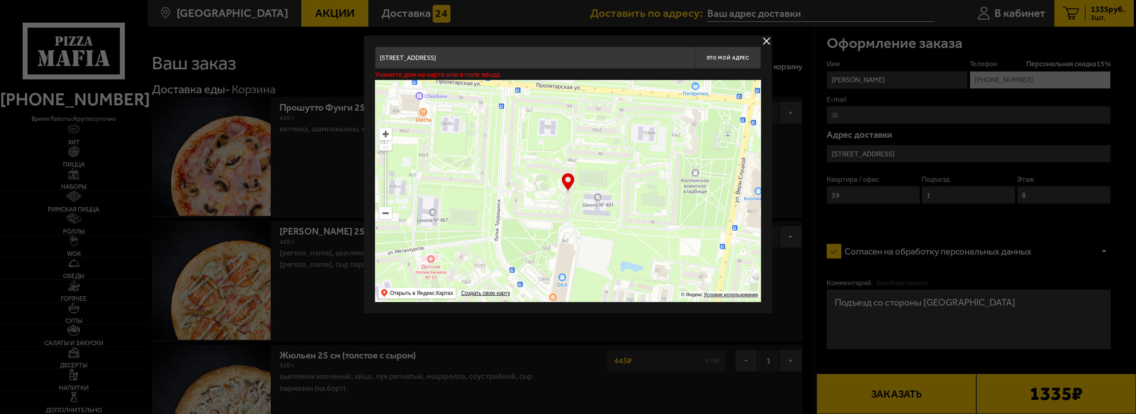
type input "Колпино, бульвар Трудящихся, 8, подъезд 5"
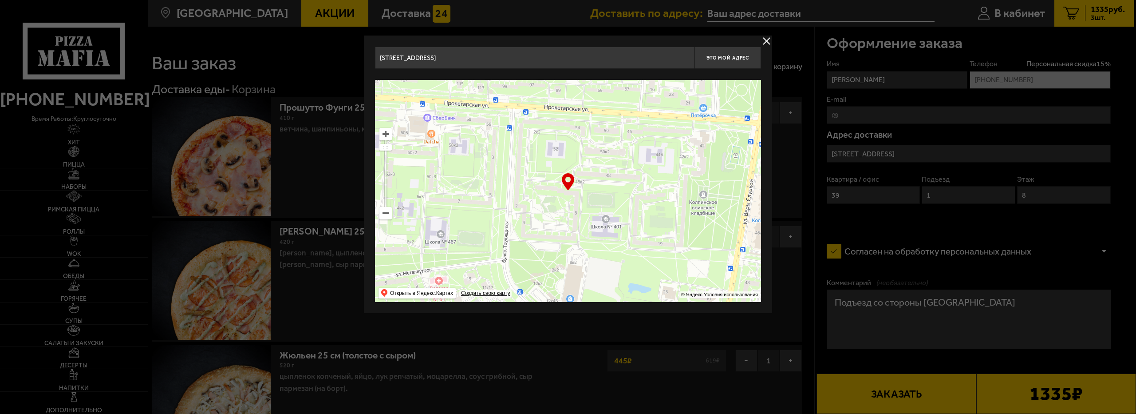
click at [580, 55] on input "Санкт-Петербург, Колпино, бульвар Трудящихся, 8, подъезд 5" at bounding box center [535, 58] width 320 height 22
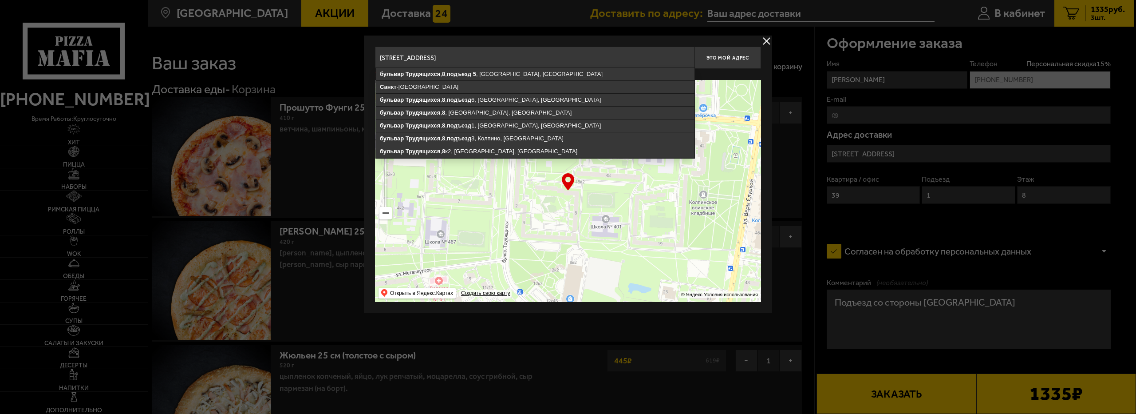
type input "Санкт-Петербург, Колпино, бульвар Трудящихся, 8, подъезд 5"
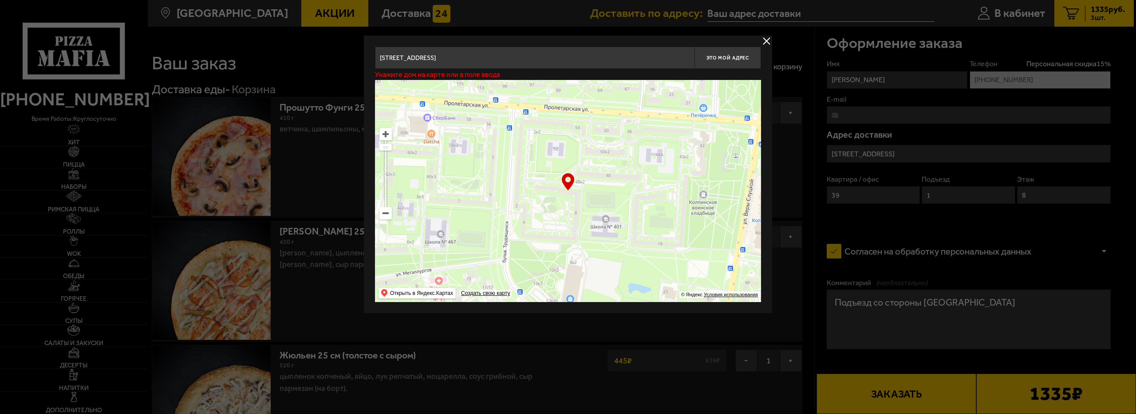
click at [576, 196] on ymaps at bounding box center [568, 191] width 386 height 222
click at [568, 192] on ymaps at bounding box center [568, 191] width 386 height 222
click at [567, 187] on div "… © Яндекс Условия использования Открыть в Яндекс.Картах Создать свою карту" at bounding box center [568, 191] width 386 height 222
click at [570, 180] on div "… © Яндекс Условия использования Открыть в Яндекс.Картах Создать свою карту" at bounding box center [568, 191] width 386 height 222
click at [399, 82] on ymaps at bounding box center [568, 191] width 386 height 222
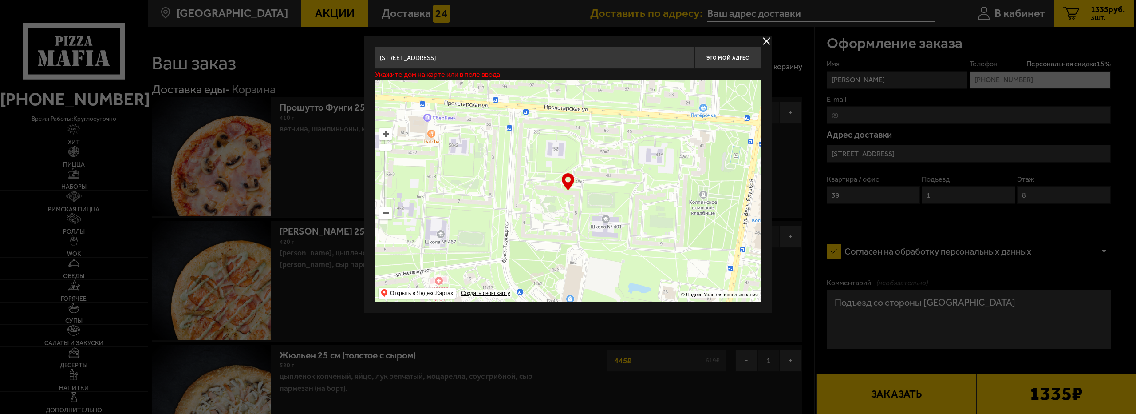
click at [414, 79] on div "Укажите дом на карте или в поле ввода" at bounding box center [568, 74] width 386 height 11
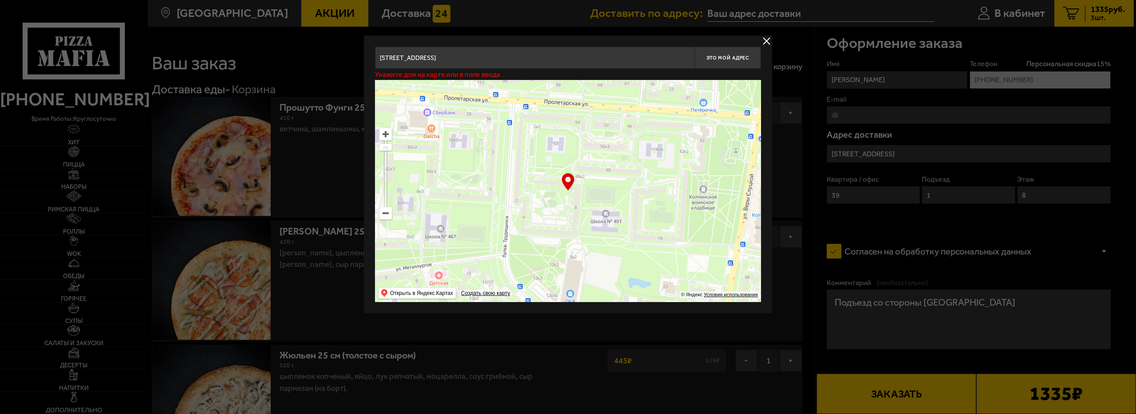
drag, startPoint x: 556, startPoint y: 146, endPoint x: 555, endPoint y: 134, distance: 11.6
click at [555, 134] on ymaps at bounding box center [568, 191] width 386 height 222
type input "Колпино, бульвар Трудящихся, 8"
click at [745, 55] on span "Это мой адрес" at bounding box center [728, 58] width 43 height 6
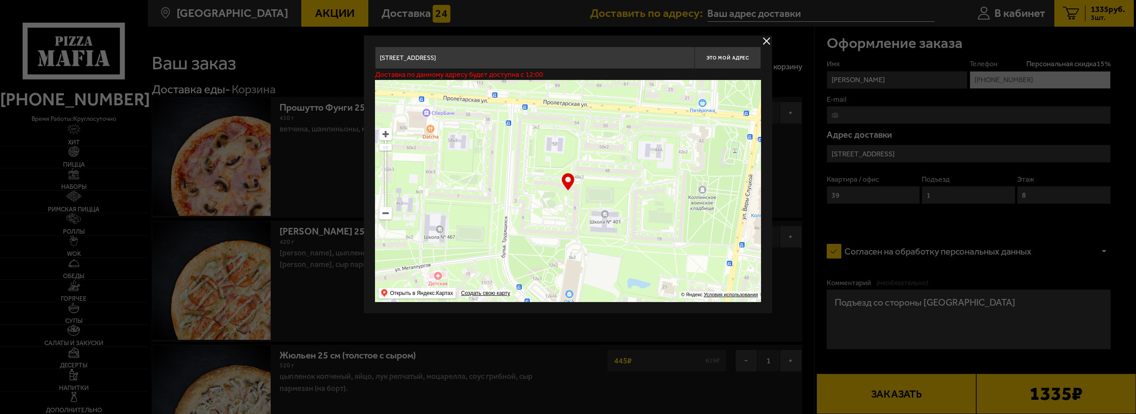
click at [768, 43] on button "delivery type" at bounding box center [766, 41] width 11 height 11
